Goal: Task Accomplishment & Management: Use online tool/utility

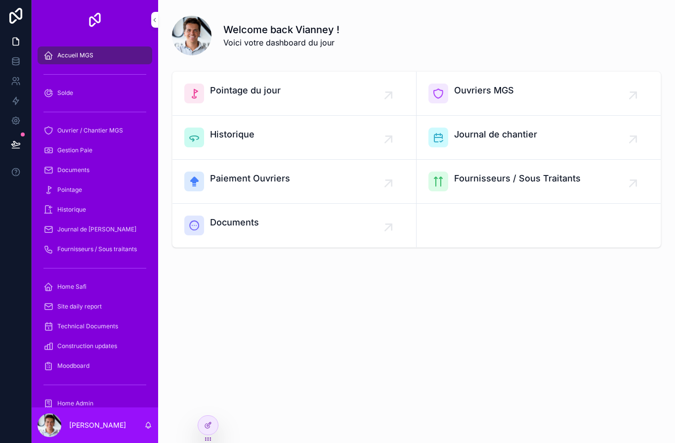
click at [84, 131] on span "Ouvrier / Chantier MGS" at bounding box center [90, 131] width 66 height 8
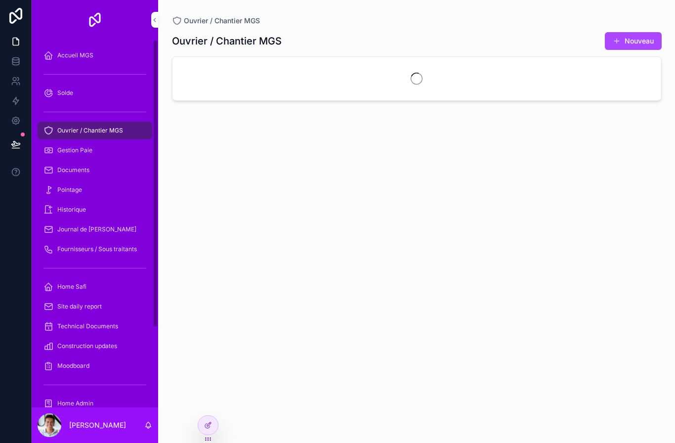
click at [82, 135] on div "Ouvrier / Chantier MGS" at bounding box center [94, 131] width 103 height 16
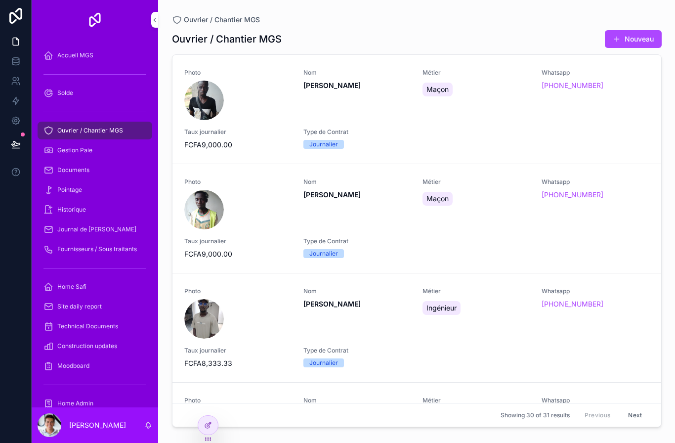
click at [80, 188] on span "Pointage" at bounding box center [69, 190] width 25 height 8
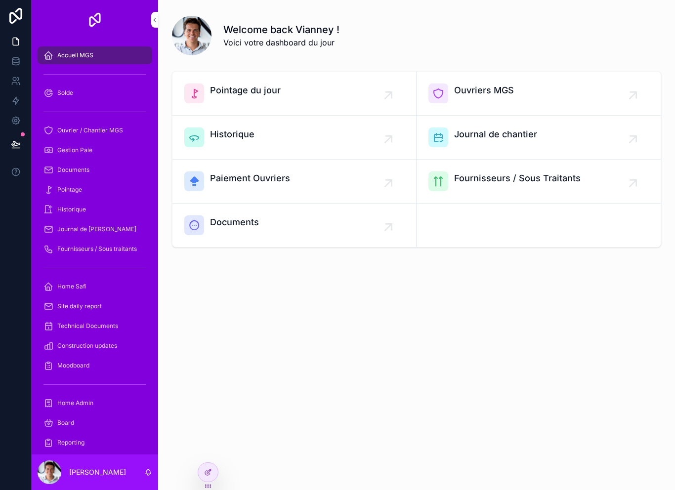
click at [206, 485] on icon at bounding box center [206, 485] width 0 height 0
click at [218, 485] on div "Welcome back Vianney ! Voici votre dashboard du jour Pointage du jour Ouvriers …" at bounding box center [416, 245] width 517 height 490
click at [208, 487] on icon at bounding box center [208, 487] width 0 height 0
click at [211, 485] on icon at bounding box center [210, 485] width 0 height 0
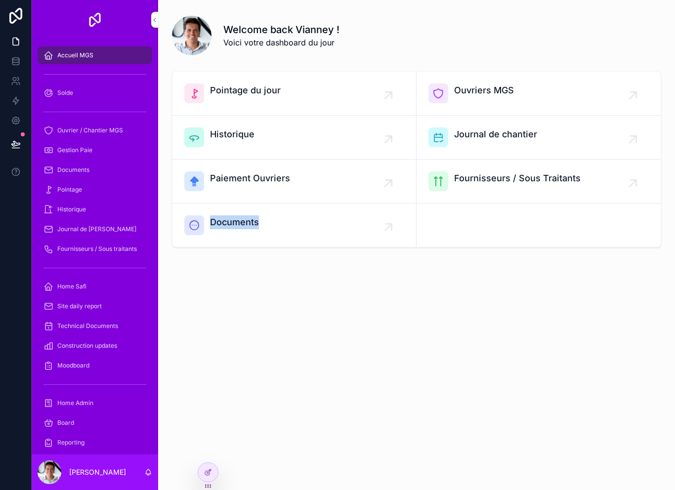
click at [211, 487] on icon at bounding box center [210, 487] width 0 height 0
click at [224, 478] on div "Welcome back Vianney ! Voici votre dashboard du jour Pointage du jour Ouvriers …" at bounding box center [416, 245] width 517 height 490
click at [210, 476] on icon at bounding box center [208, 473] width 8 height 8
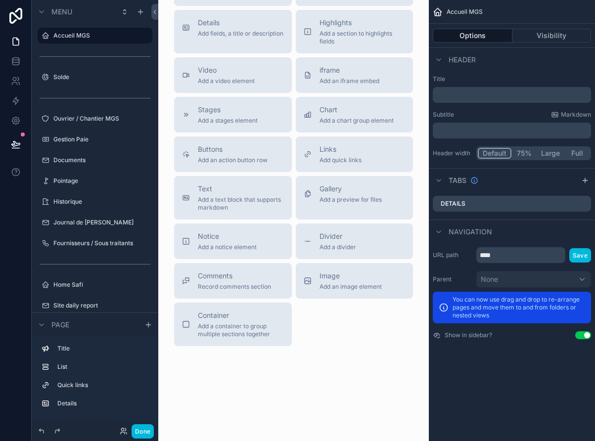
scroll to position [1063, 0]
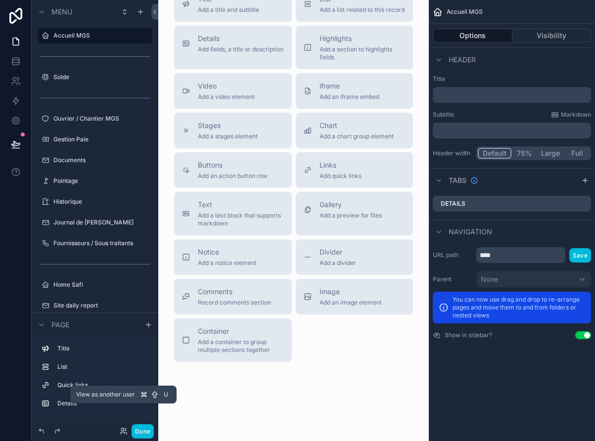
click at [123, 433] on icon at bounding box center [124, 431] width 8 height 8
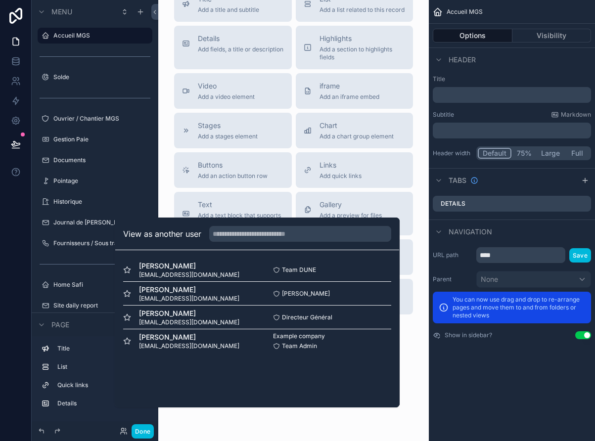
click at [173, 318] on span "[PERSON_NAME]" at bounding box center [189, 313] width 100 height 10
click at [174, 318] on span "[PERSON_NAME]" at bounding box center [189, 313] width 100 height 10
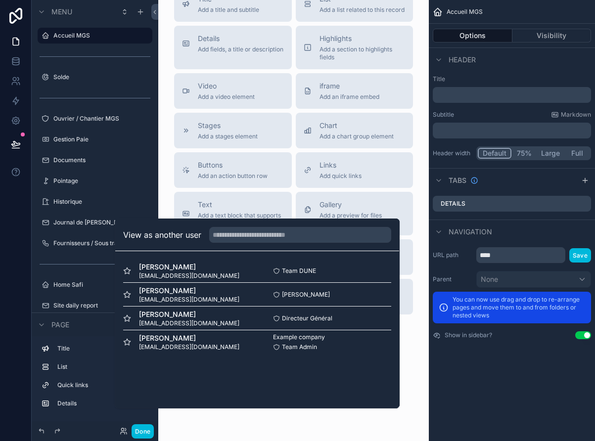
scroll to position [1, 0]
click at [262, 322] on div "Directeur Général Select" at bounding box center [324, 318] width 134 height 8
click at [286, 330] on div "[PERSON_NAME] [PERSON_NAME][EMAIL_ADDRESS][DOMAIN_NAME] Directeur Général Select" at bounding box center [257, 318] width 268 height 24
click at [180, 307] on div "[PERSON_NAME] [EMAIL_ADDRESS][DOMAIN_NAME] [PERSON_NAME] Select" at bounding box center [257, 295] width 268 height 24
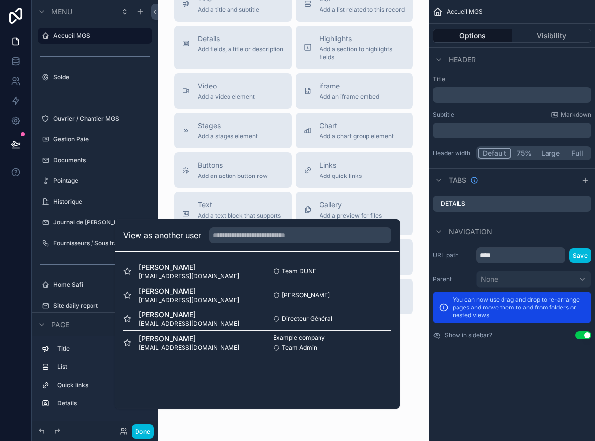
click at [185, 272] on span "[PERSON_NAME]" at bounding box center [189, 267] width 100 height 10
click at [117, 436] on div "Done" at bounding box center [134, 431] width 39 height 14
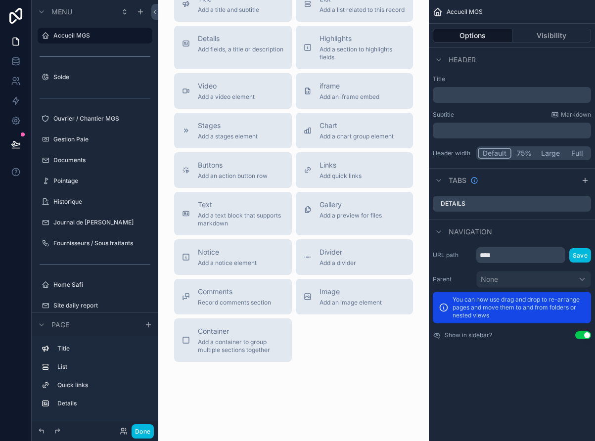
scroll to position [0, 0]
click at [152, 432] on button "Done" at bounding box center [142, 431] width 22 height 14
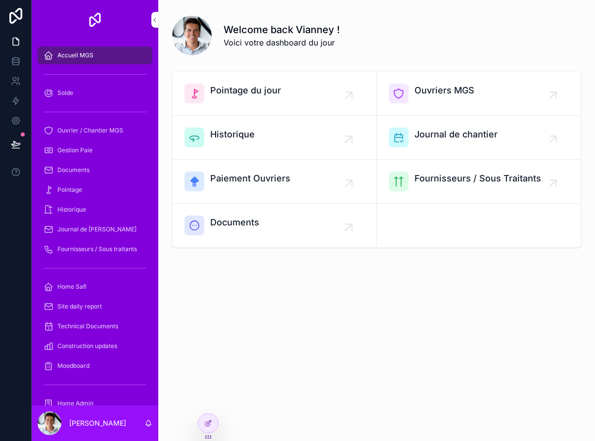
scroll to position [16, 0]
click at [211, 431] on div at bounding box center [208, 423] width 20 height 19
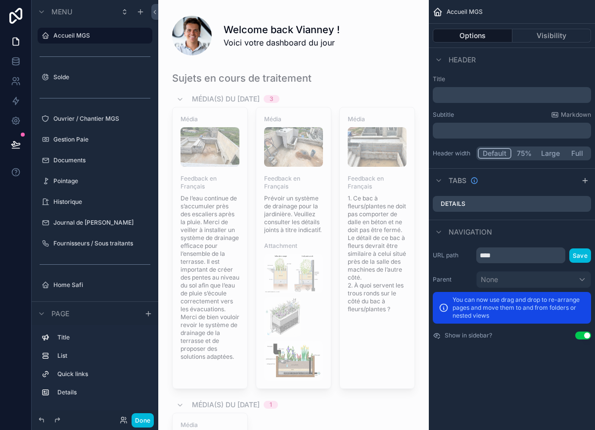
scroll to position [0, 0]
click at [138, 425] on button "Done" at bounding box center [142, 420] width 22 height 14
